Goal: Task Accomplishment & Management: Manage account settings

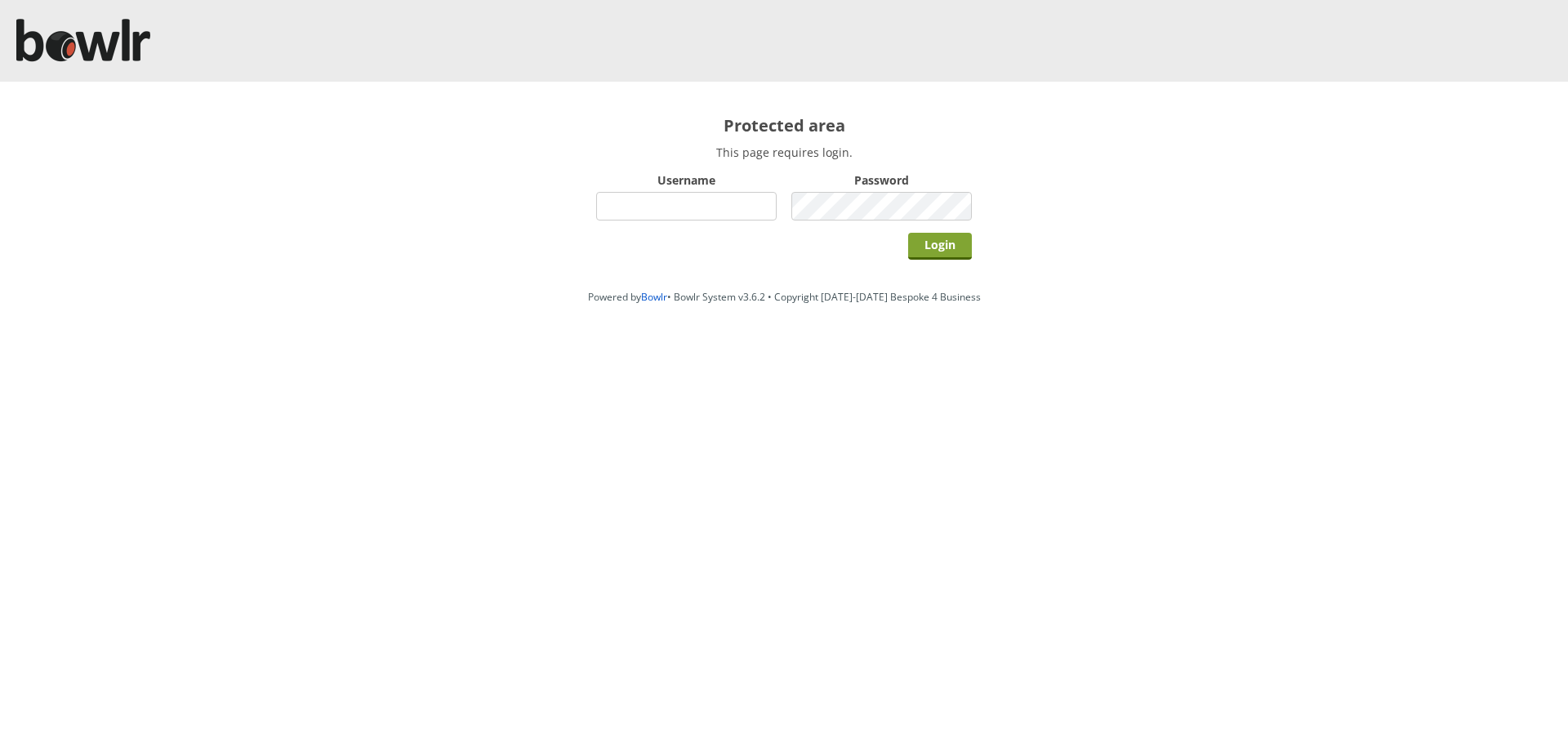
type input "root"
click at [952, 248] on input "Login" at bounding box center [940, 246] width 63 height 27
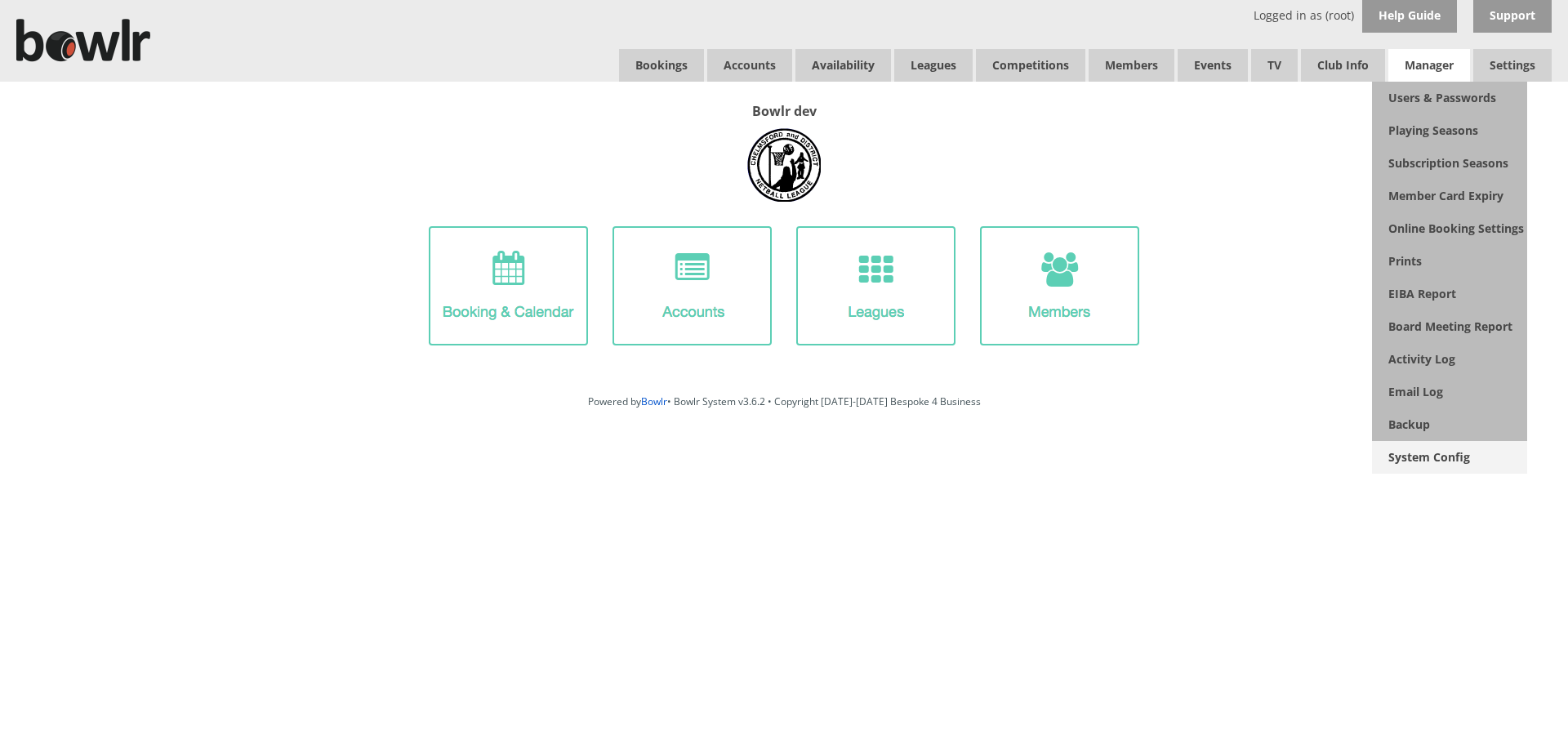
click at [1386, 465] on link "System Config" at bounding box center [1449, 457] width 156 height 33
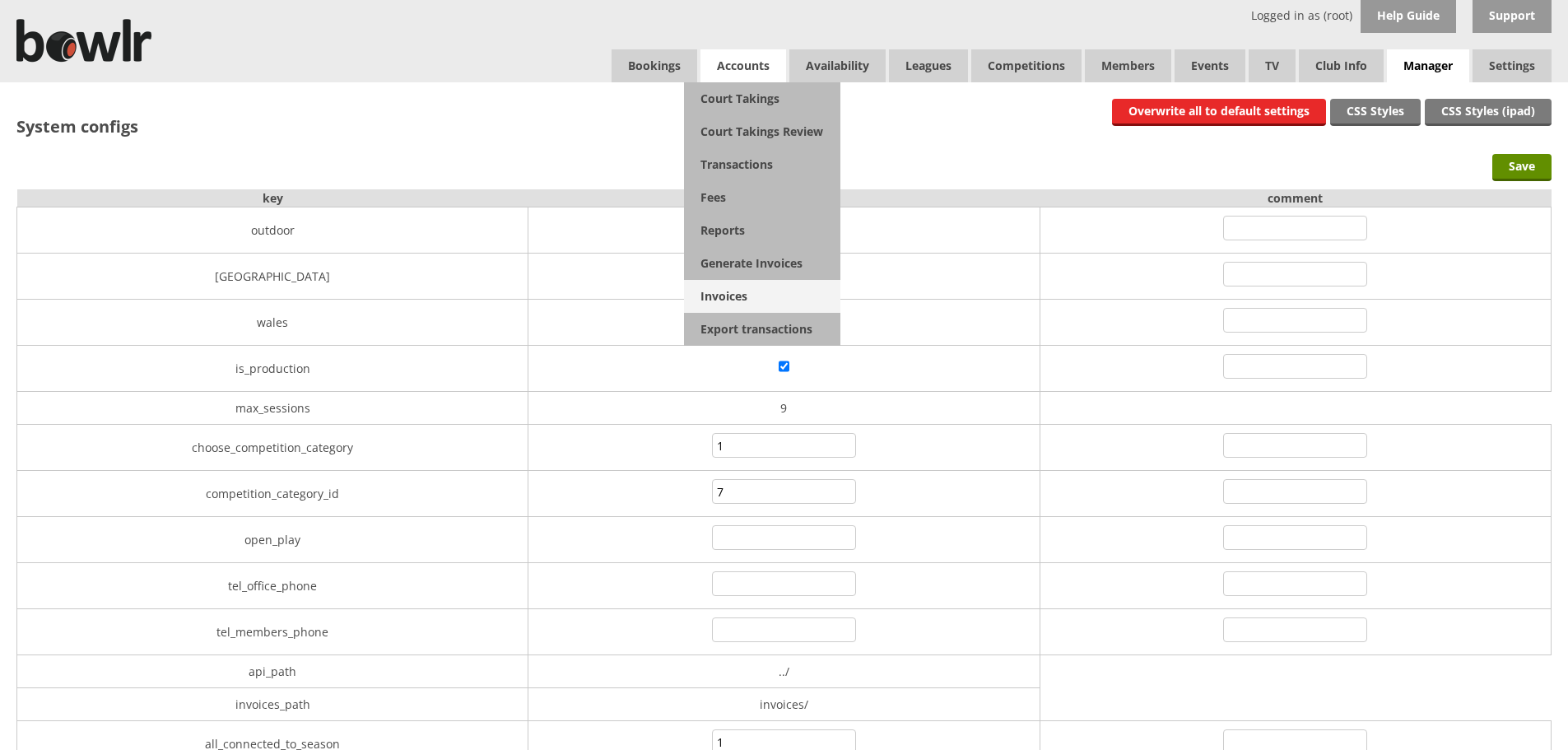
click at [723, 291] on link "Invoices" at bounding box center [762, 296] width 157 height 33
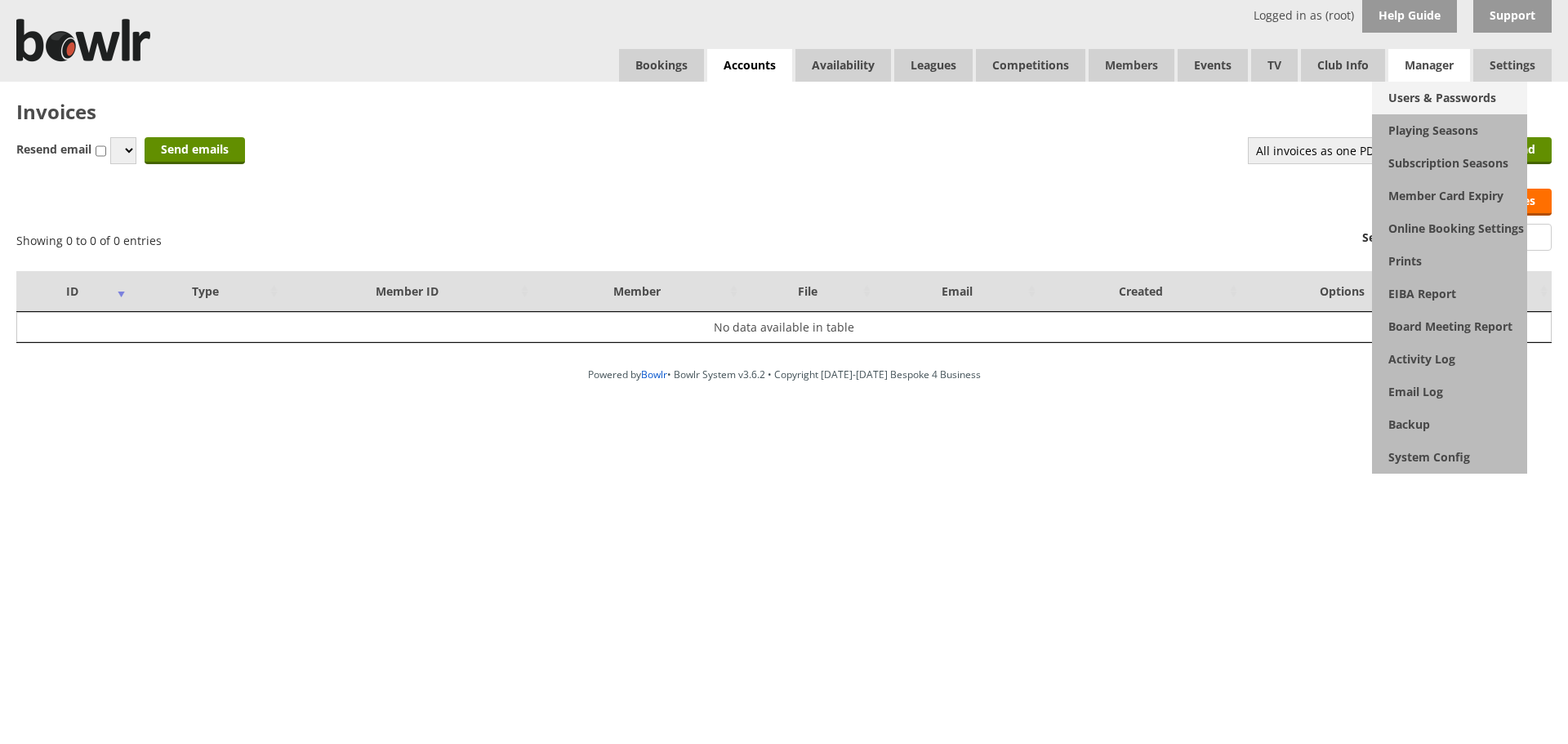
click at [1408, 88] on link "Users & Passwords" at bounding box center [1449, 98] width 156 height 33
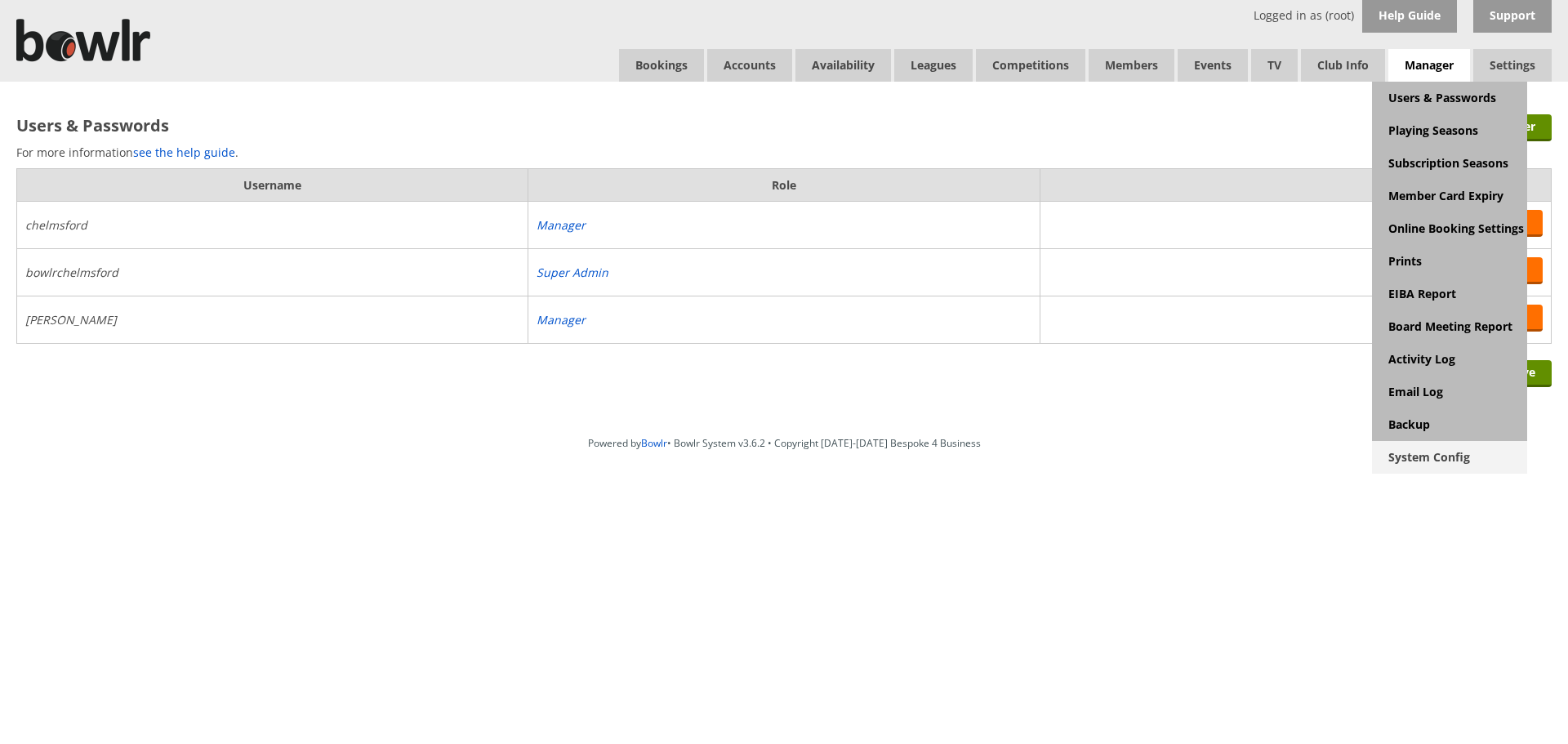
click at [1397, 452] on link "System Config" at bounding box center [1449, 457] width 156 height 33
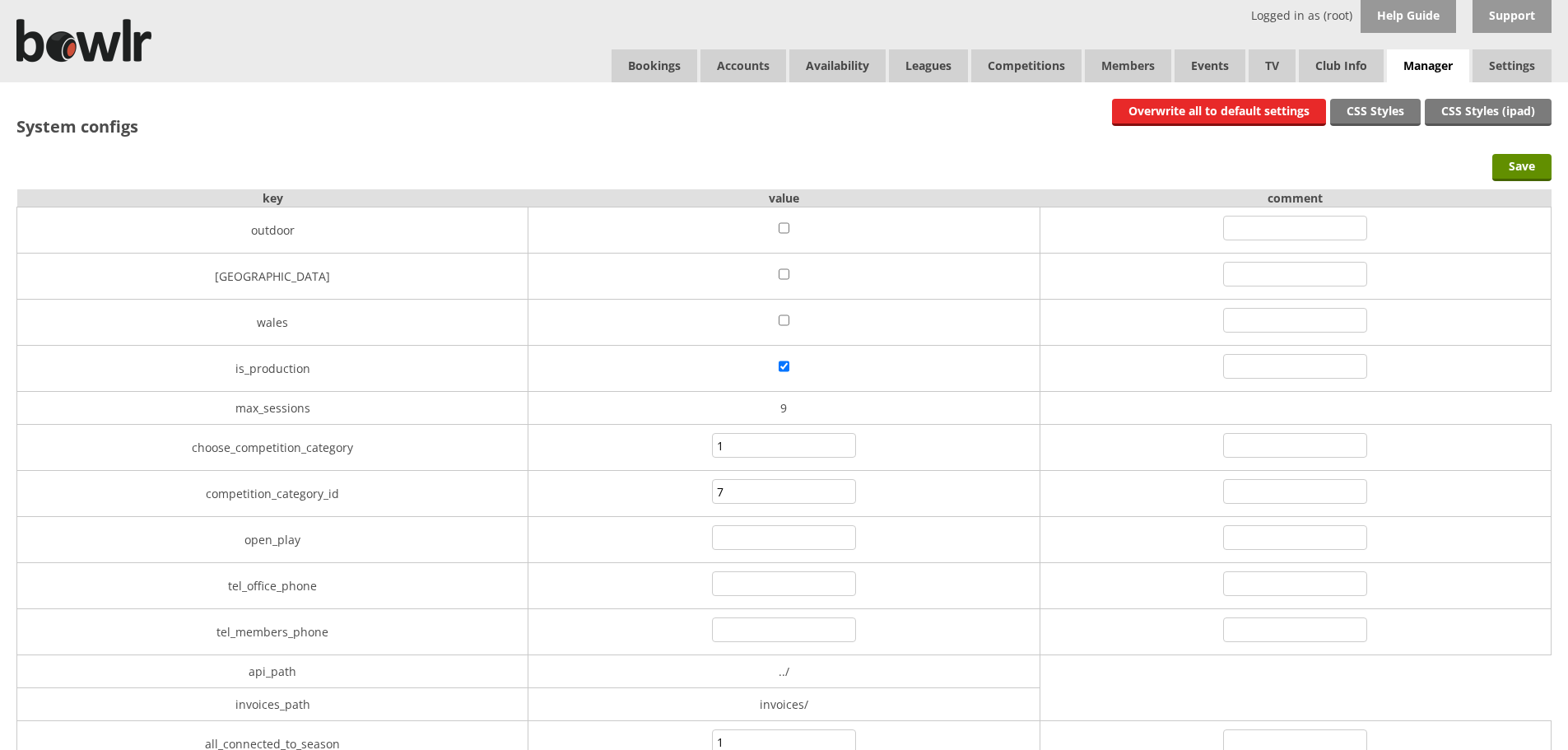
click at [791, 363] on td at bounding box center [784, 368] width 511 height 46
click at [782, 363] on input"] "checkbox" at bounding box center [784, 366] width 11 height 19
checkbox input"] "false"
click at [1504, 157] on input "Save" at bounding box center [1522, 167] width 59 height 27
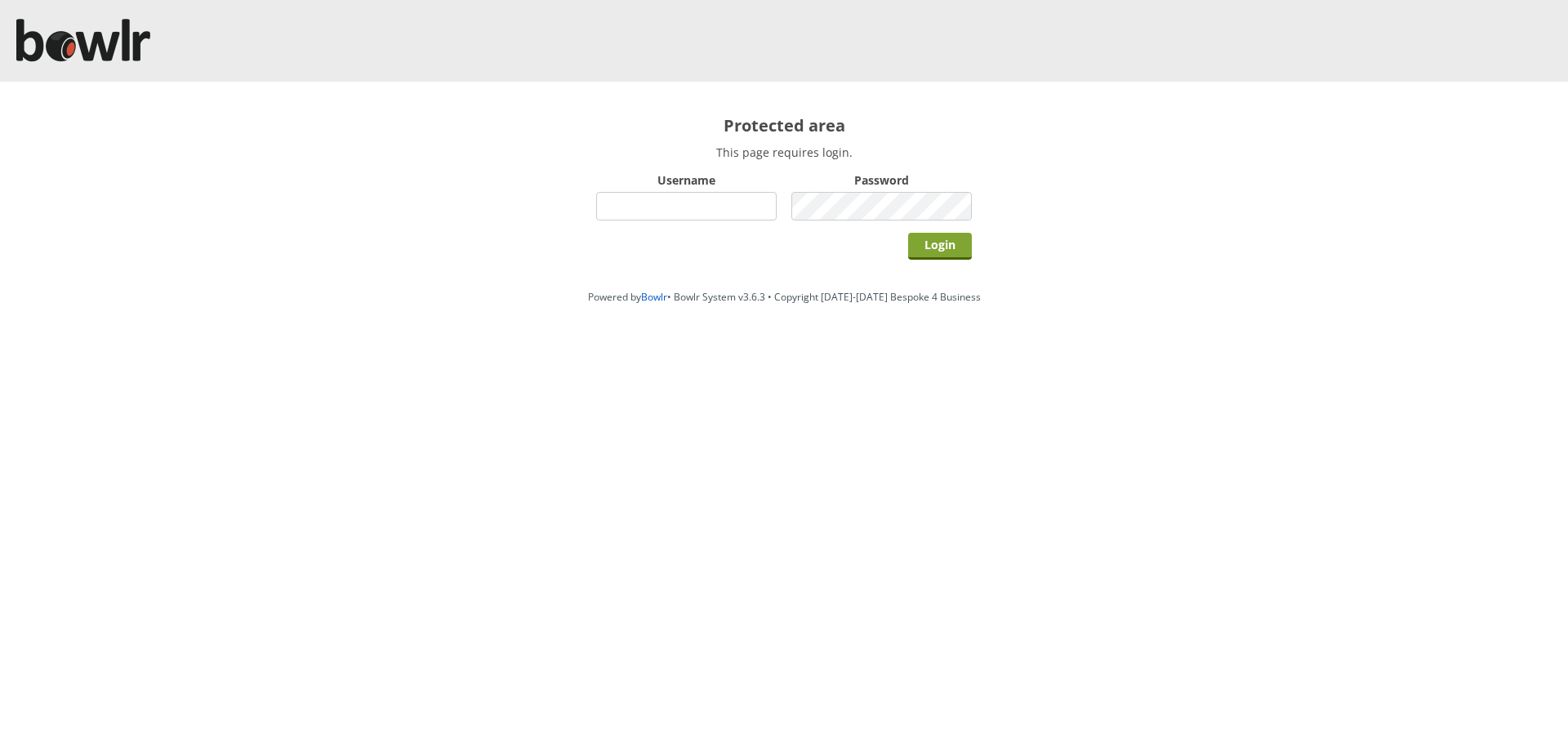
type input "root"
click at [925, 249] on input "Login" at bounding box center [940, 246] width 63 height 27
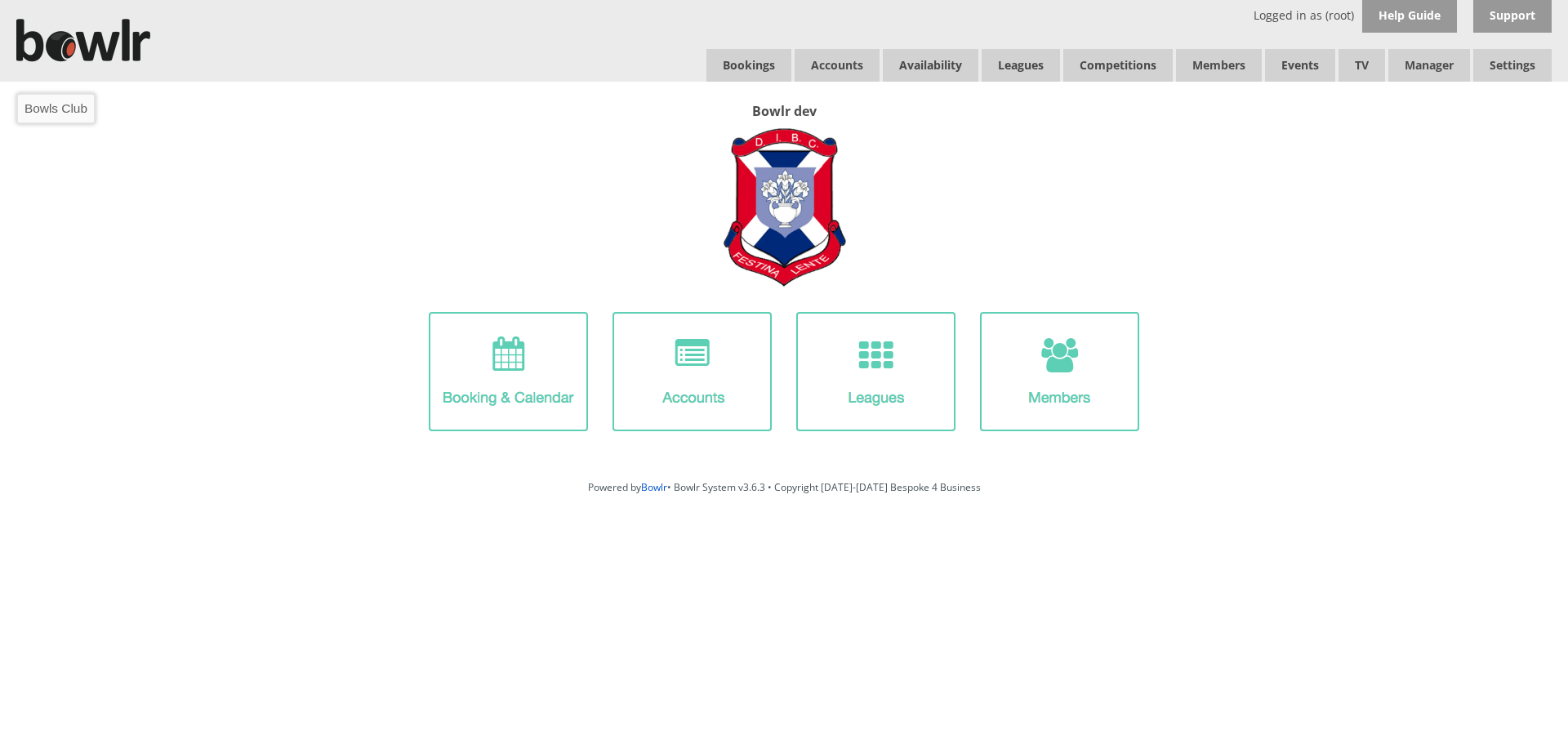
click at [84, 29] on img at bounding box center [83, 40] width 134 height 81
